Goal: Task Accomplishment & Management: Manage account settings

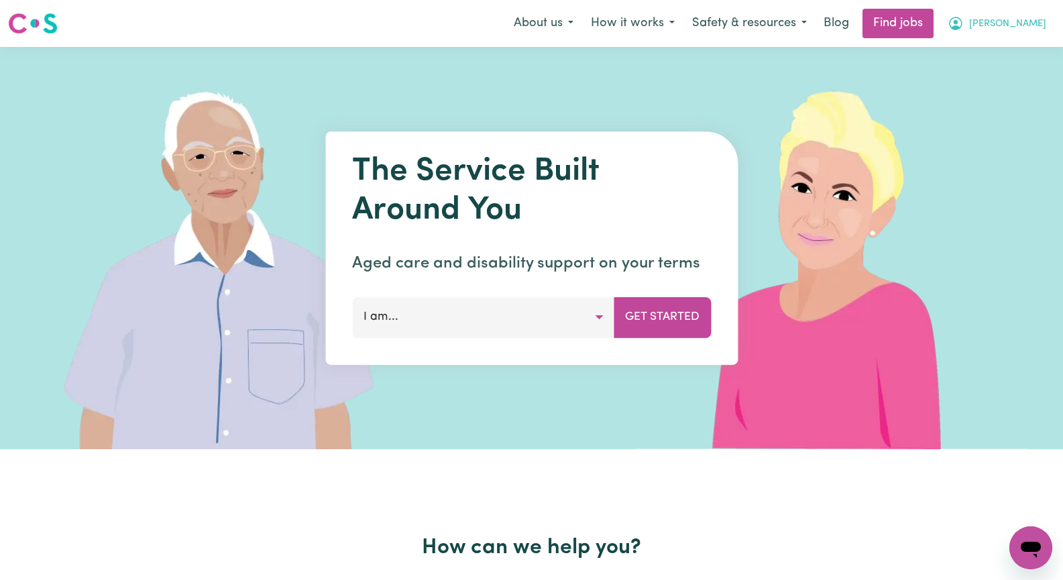
click at [1033, 24] on span "[PERSON_NAME]" at bounding box center [1007, 24] width 77 height 15
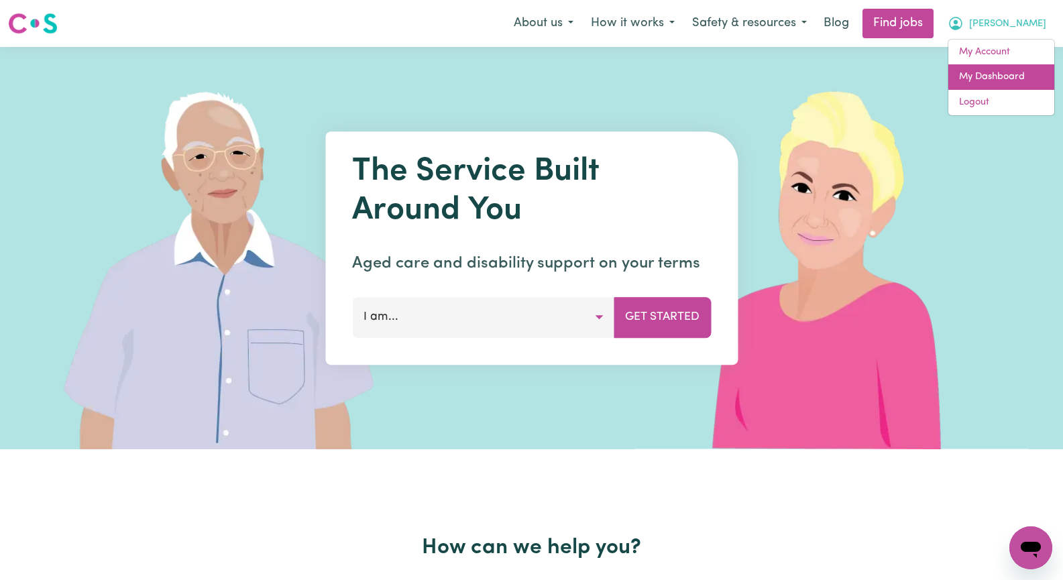
click at [1018, 83] on link "My Dashboard" at bounding box center [1002, 76] width 106 height 25
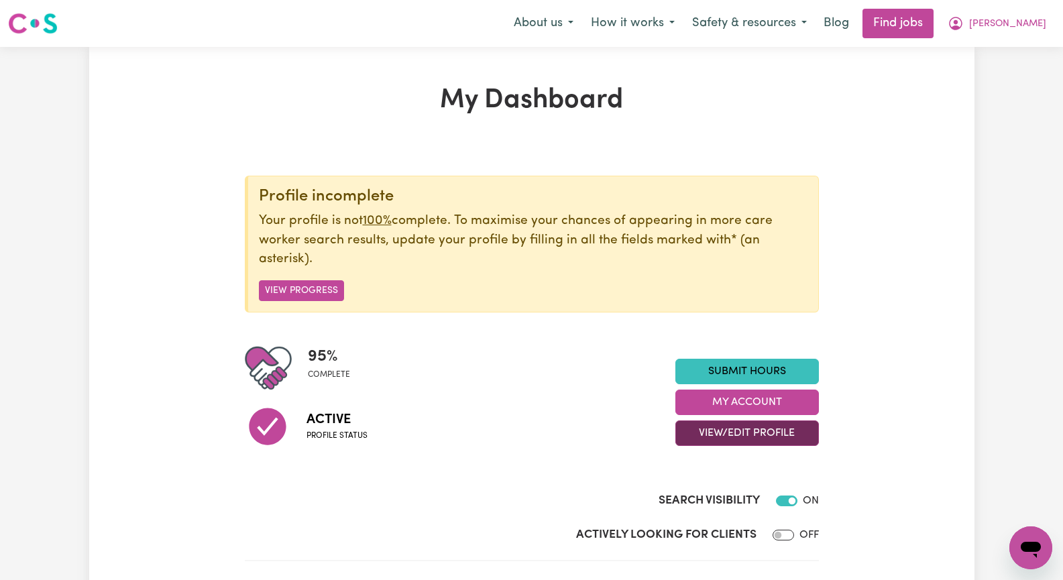
click at [747, 432] on button "View/Edit Profile" at bounding box center [748, 433] width 144 height 25
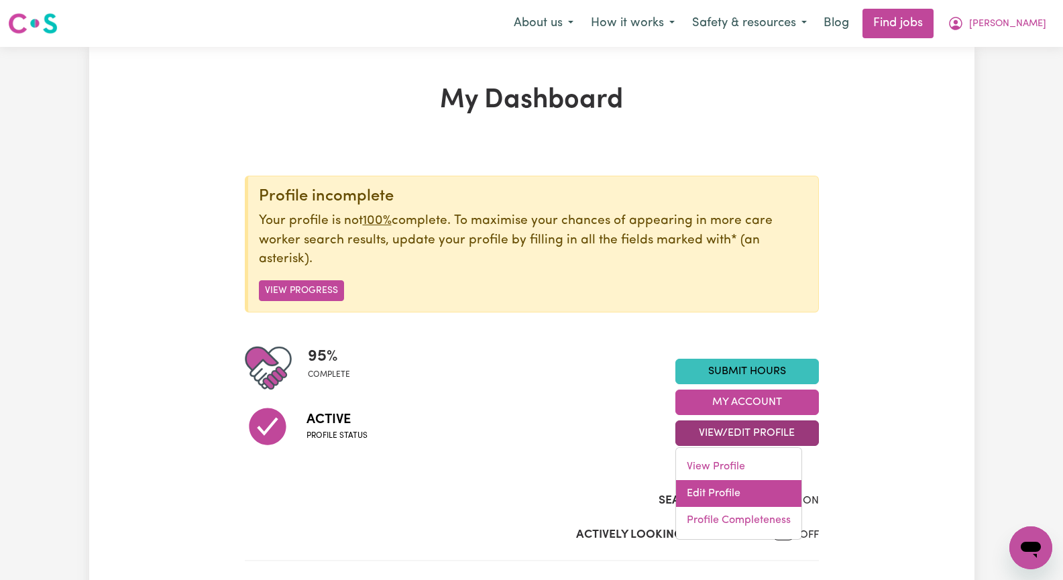
click at [743, 495] on link "Edit Profile" at bounding box center [738, 493] width 125 height 27
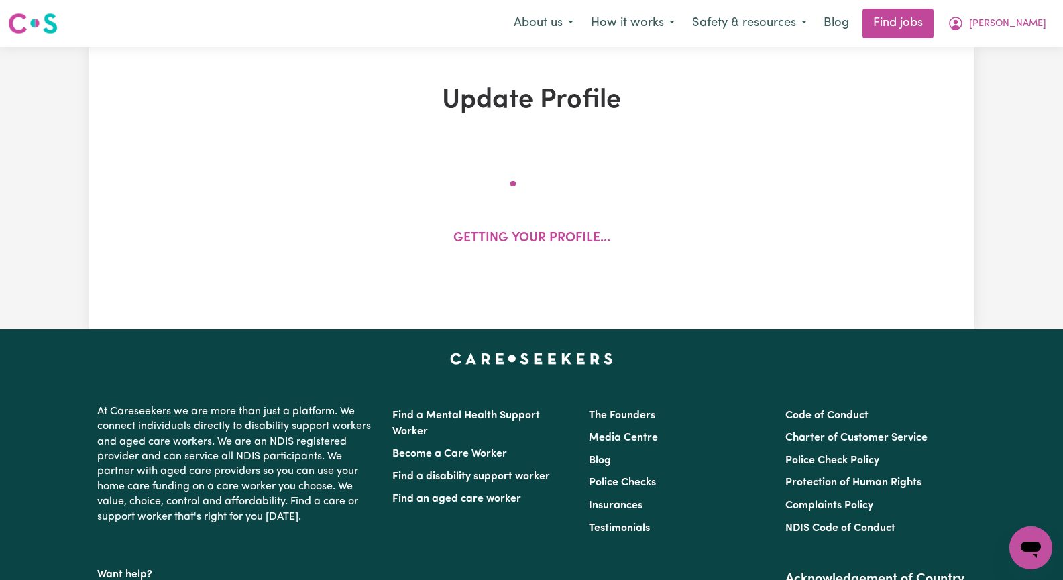
select select "[DEMOGRAPHIC_DATA]"
select select "[DEMOGRAPHIC_DATA] Citizen"
select select "Studying a healthcare related degree or qualification"
select select "45"
select select "65"
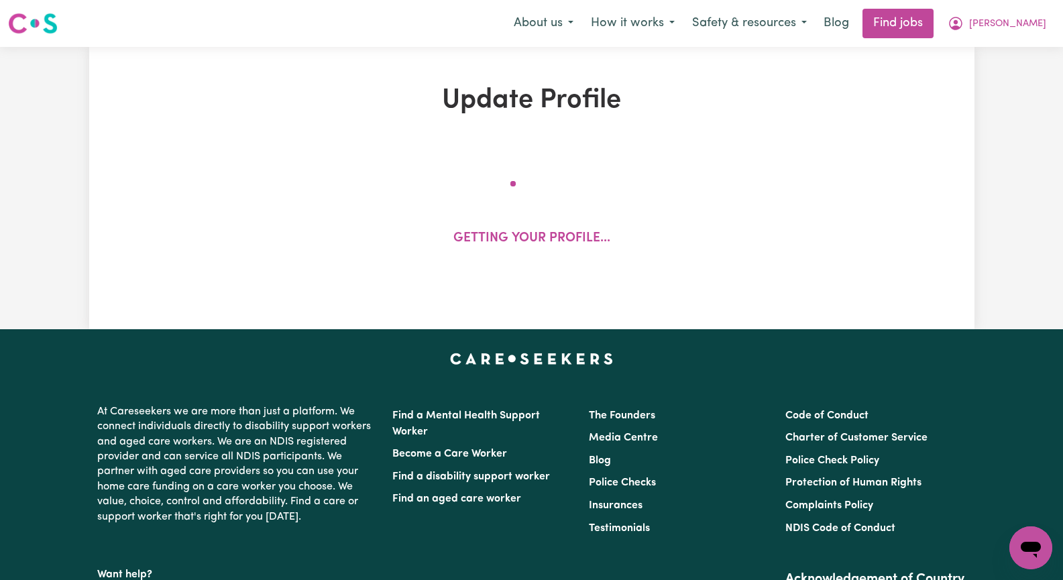
select select "90"
select select "100"
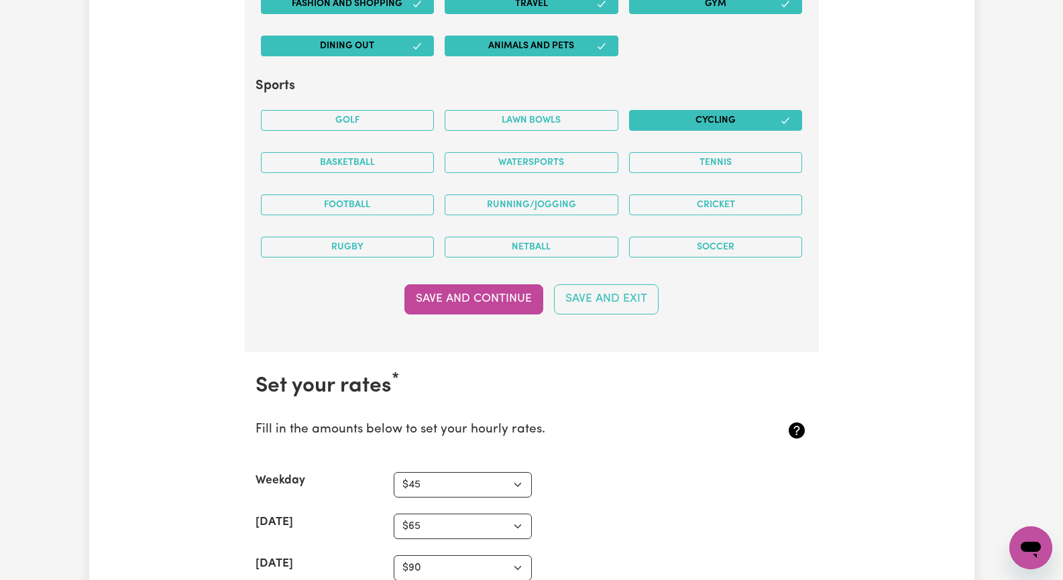
scroll to position [2818, 0]
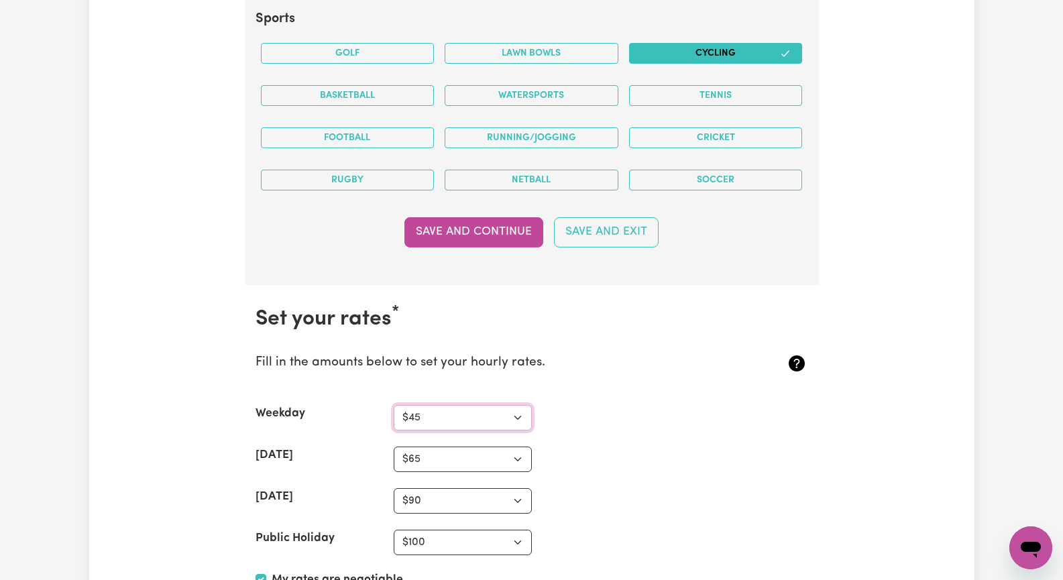
click at [511, 417] on select "N/A $37 $38 $39 $40 $41 $42 $43 $44 $45 $46 $47 $48 $49 $50 $51 $52 $53 $54 $55…" at bounding box center [463, 417] width 138 height 25
select select "55"
click at [394, 405] on select "N/A $37 $38 $39 $40 $41 $42 $43 $44 $45 $46 $47 $48 $49 $50 $51 $52 $53 $54 $55…" at bounding box center [463, 417] width 138 height 25
click at [518, 457] on select "N/A $37 $38 $39 $40 $41 $42 $43 $44 $45 $46 $47 $48 $49 $50 $51 $52 $53 $54 $55…" at bounding box center [463, 459] width 138 height 25
select select "75"
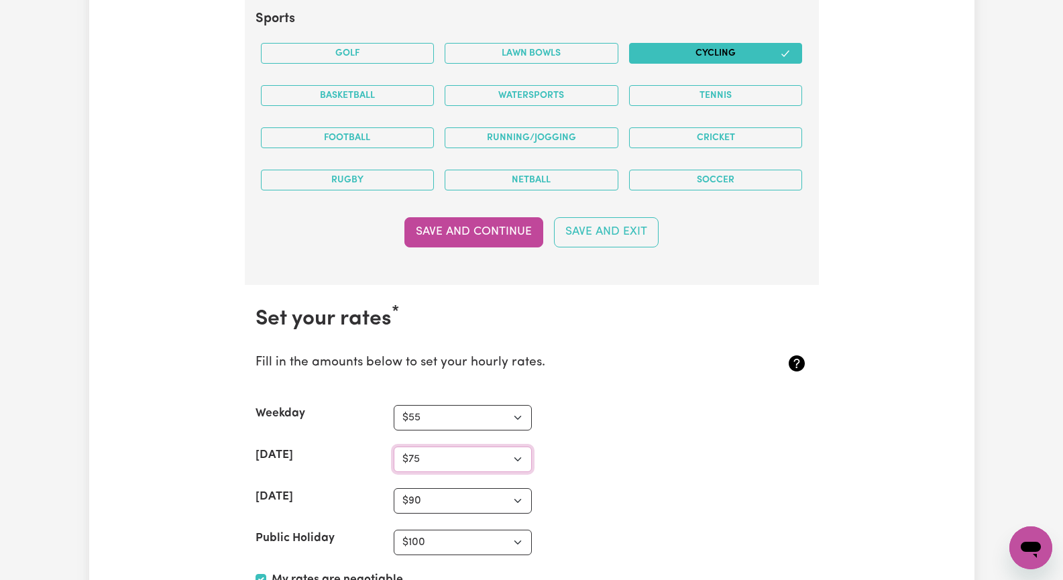
click at [394, 447] on select "N/A $37 $38 $39 $40 $41 $42 $43 $44 $45 $46 $47 $48 $49 $50 $51 $52 $53 $54 $55…" at bounding box center [463, 459] width 138 height 25
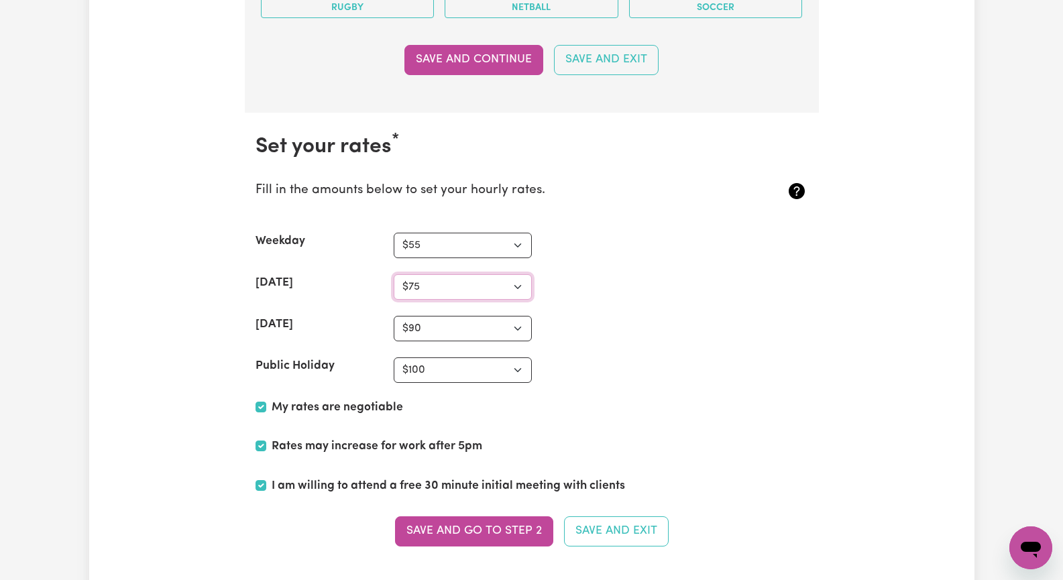
scroll to position [3019, 0]
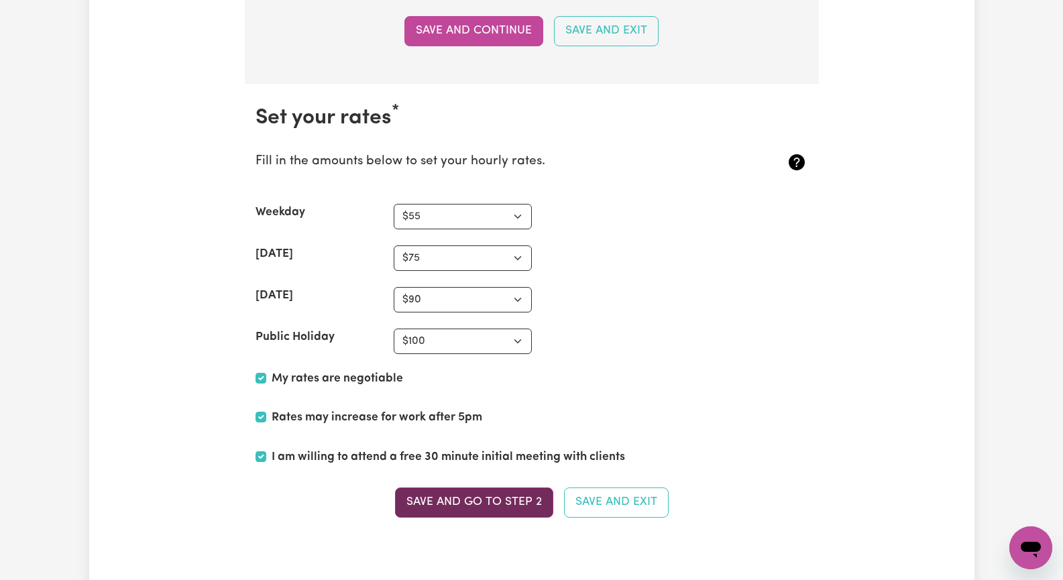
click at [502, 505] on button "Save and go to Step 2" at bounding box center [474, 503] width 158 height 30
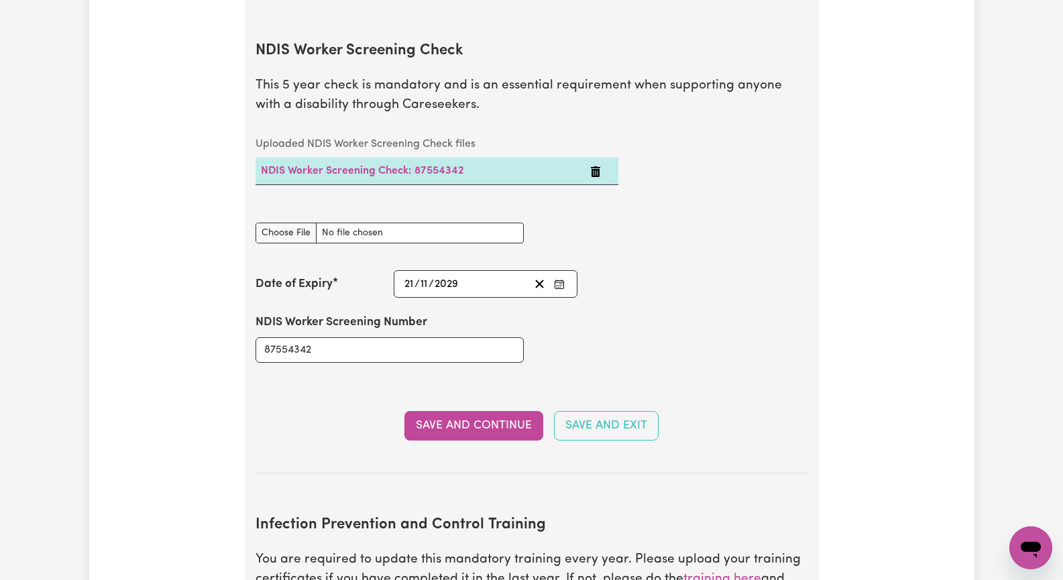
scroll to position [1811, 0]
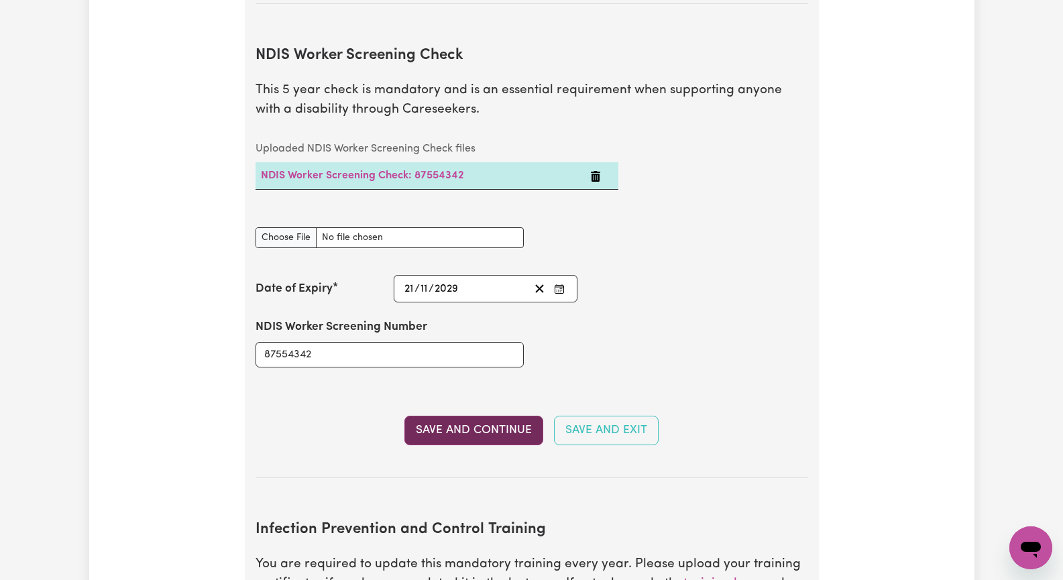
click at [468, 417] on button "Save and Continue" at bounding box center [474, 431] width 139 height 30
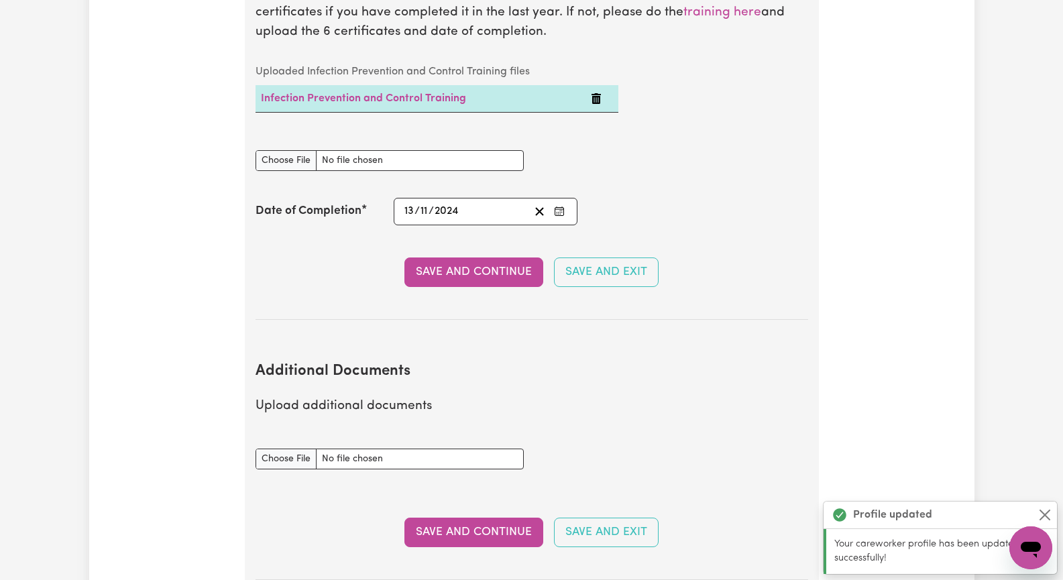
scroll to position [2428, 0]
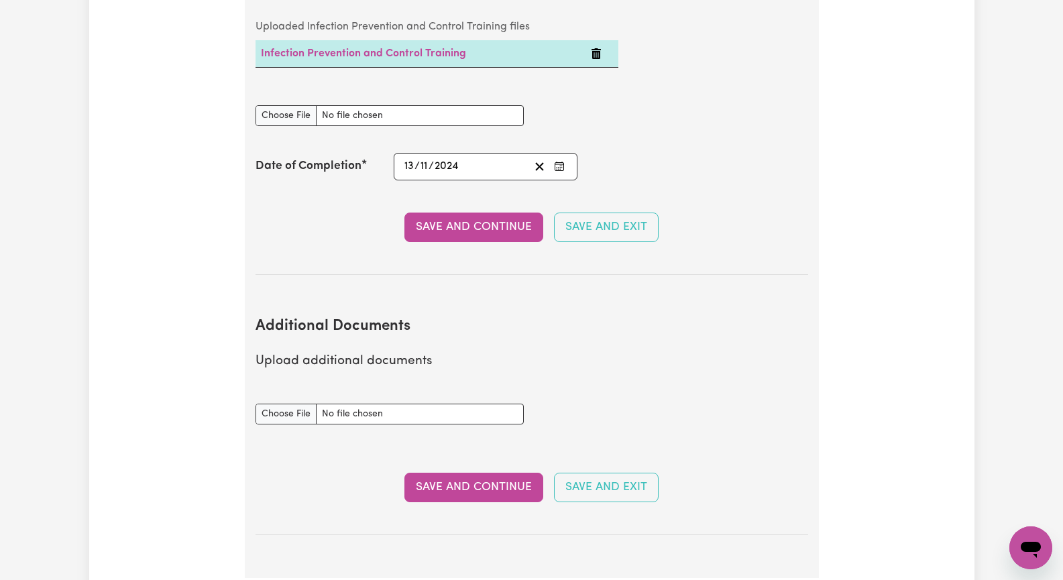
click at [507, 473] on button "Save and Continue" at bounding box center [474, 488] width 139 height 30
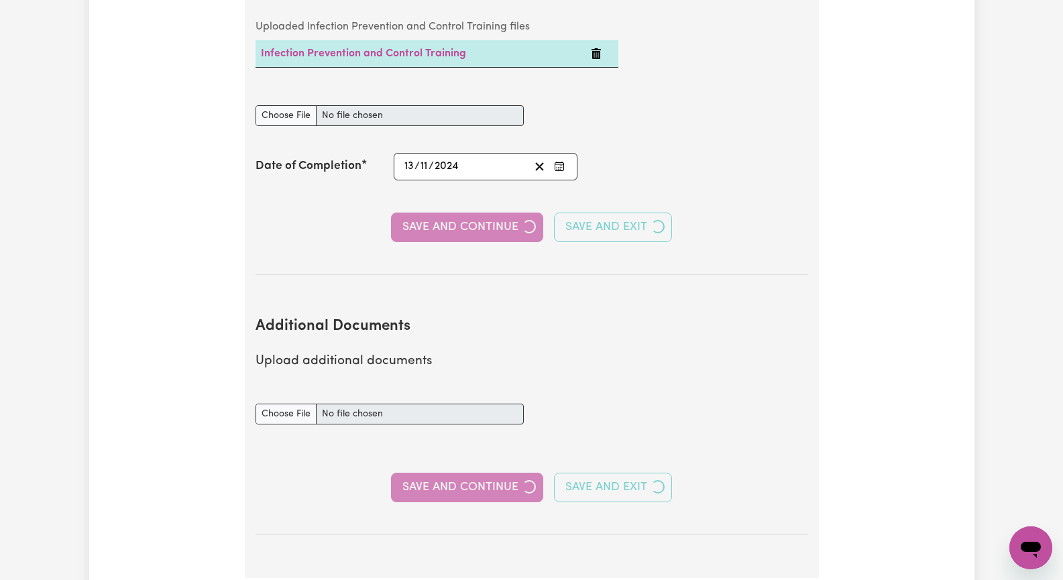
select select "2017"
select select "2018"
select select "Certificate III (Individual Support)"
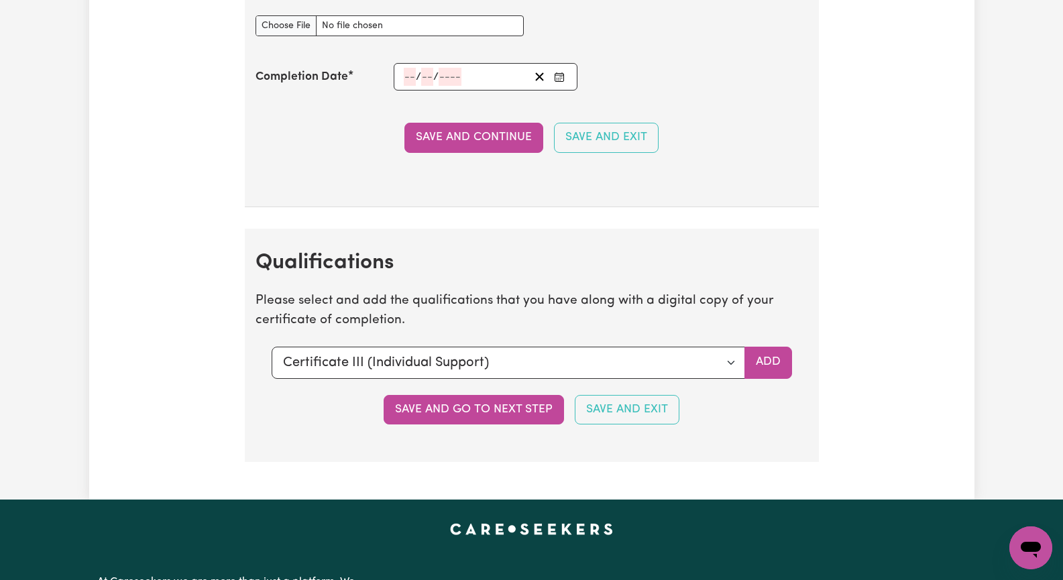
scroll to position [3086, 0]
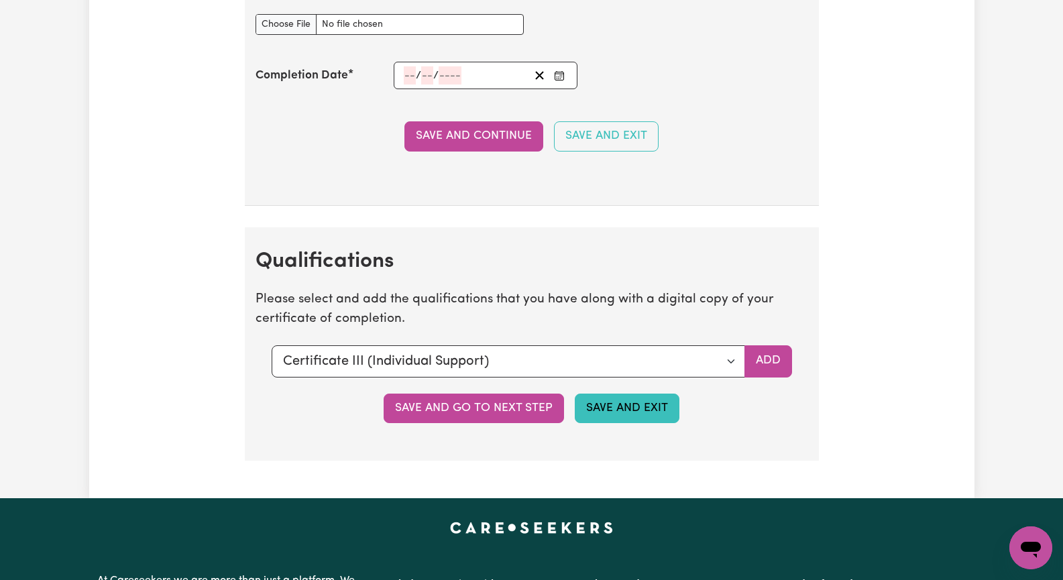
click at [625, 413] on button "Save and Exit" at bounding box center [627, 409] width 105 height 30
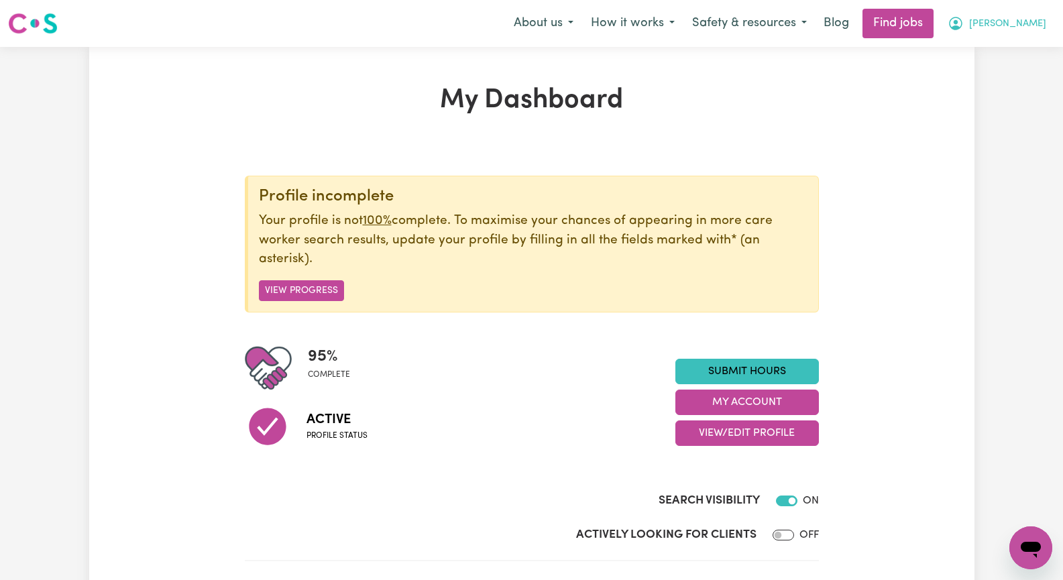
click at [1031, 26] on span "[PERSON_NAME]" at bounding box center [1007, 24] width 77 height 15
click at [1004, 82] on link "My Dashboard" at bounding box center [1002, 76] width 106 height 25
click at [998, 78] on link "My Dashboard" at bounding box center [1002, 76] width 106 height 25
click at [934, 24] on link "Find jobs" at bounding box center [898, 24] width 71 height 30
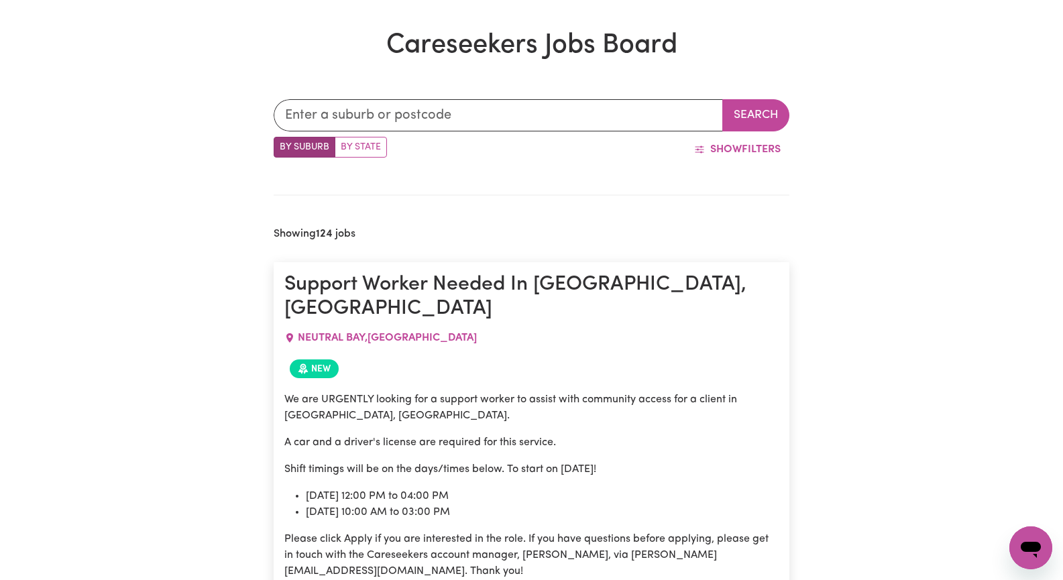
scroll to position [268, 0]
